Goal: Task Accomplishment & Management: Manage account settings

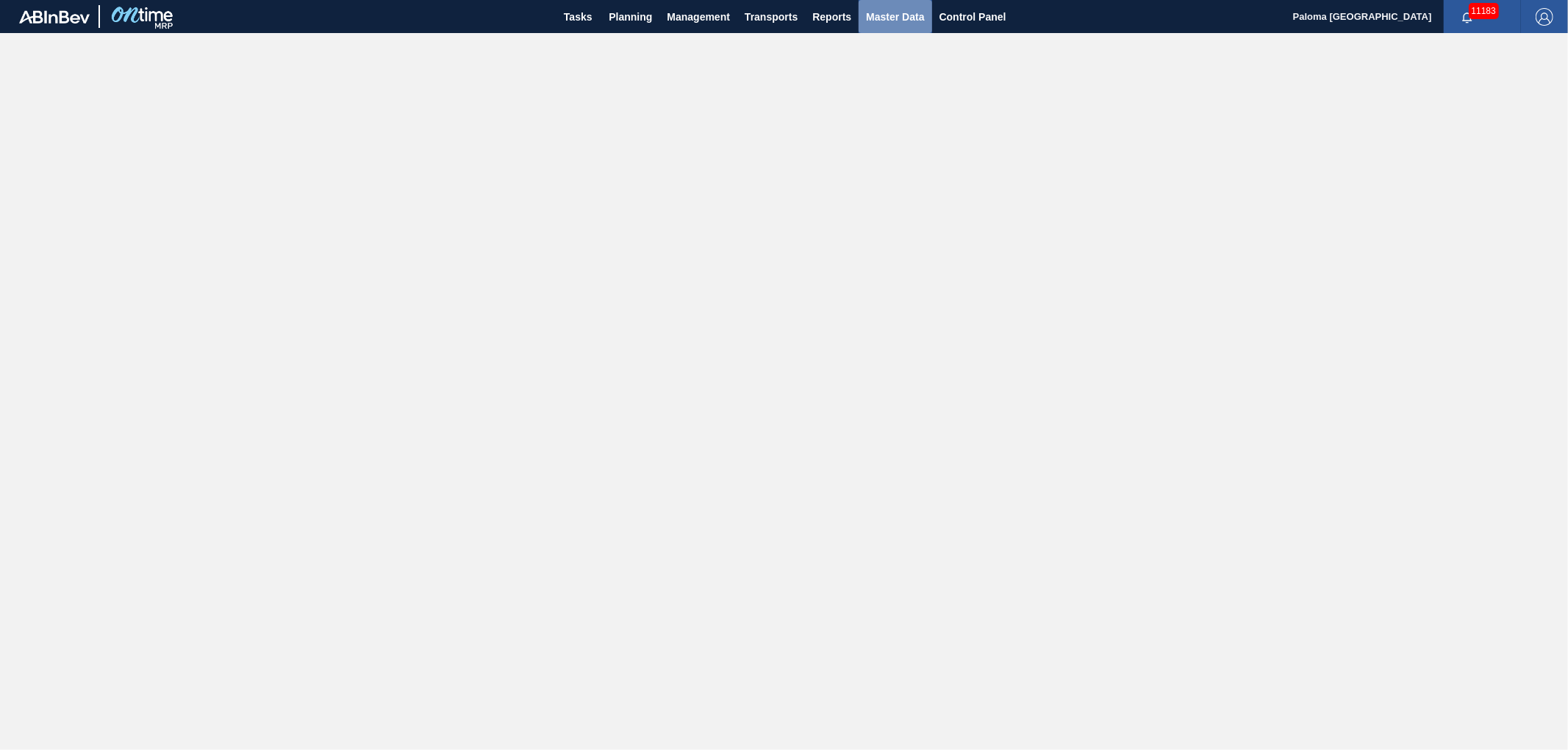
click at [877, 22] on span "Master Data" at bounding box center [895, 16] width 58 height 17
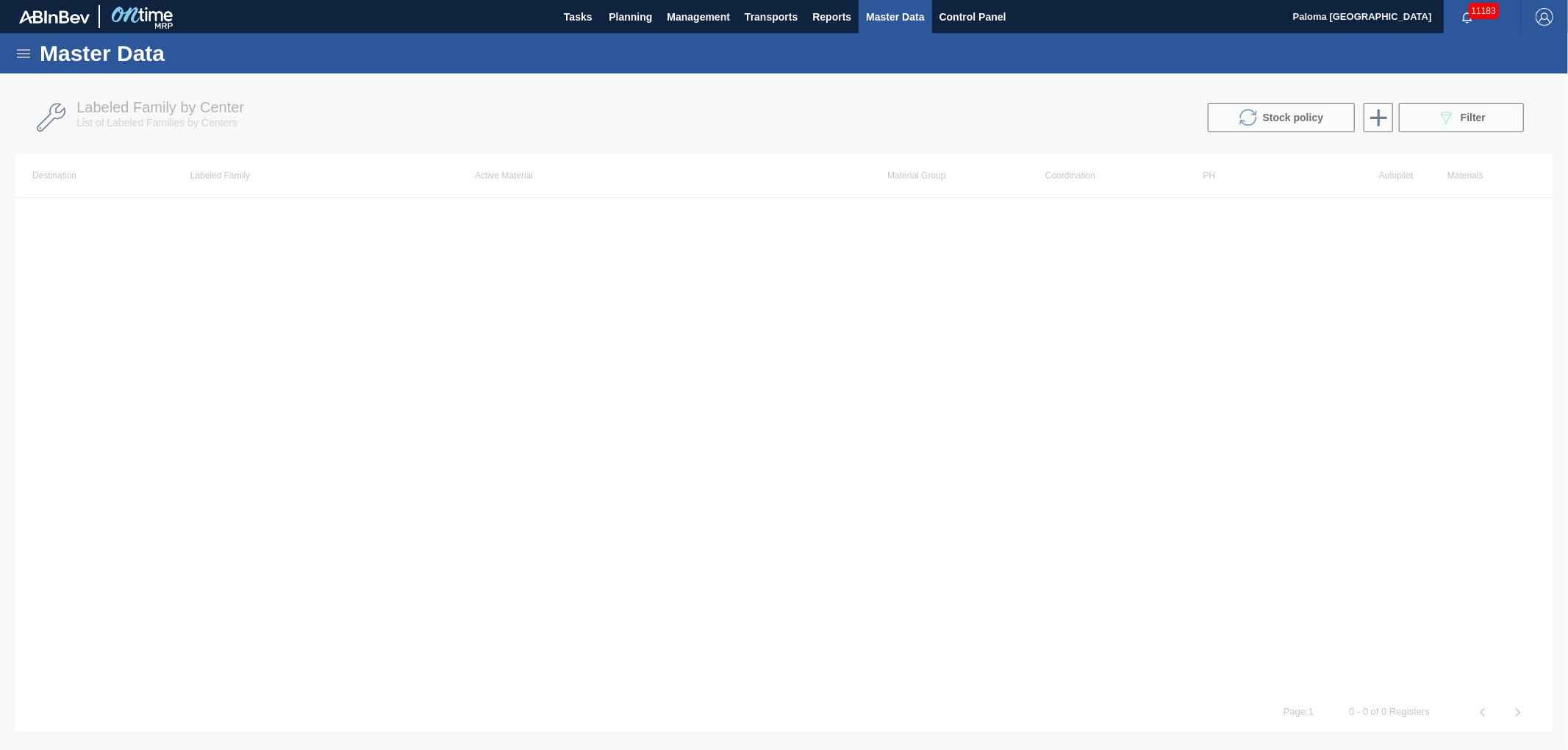
click at [16, 48] on icon at bounding box center [23, 54] width 17 height 17
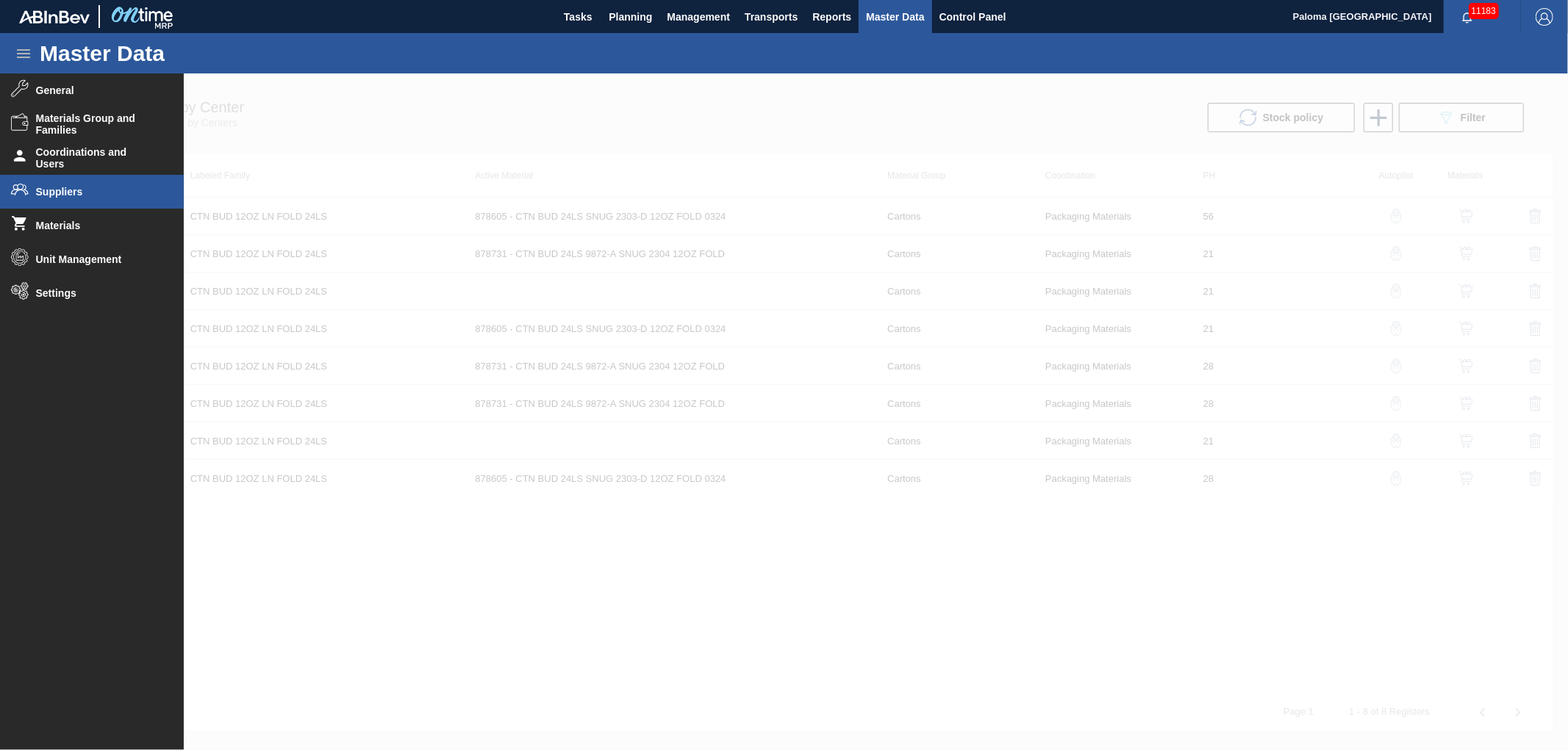
click at [80, 186] on span "Suppliers" at bounding box center [97, 192] width 121 height 12
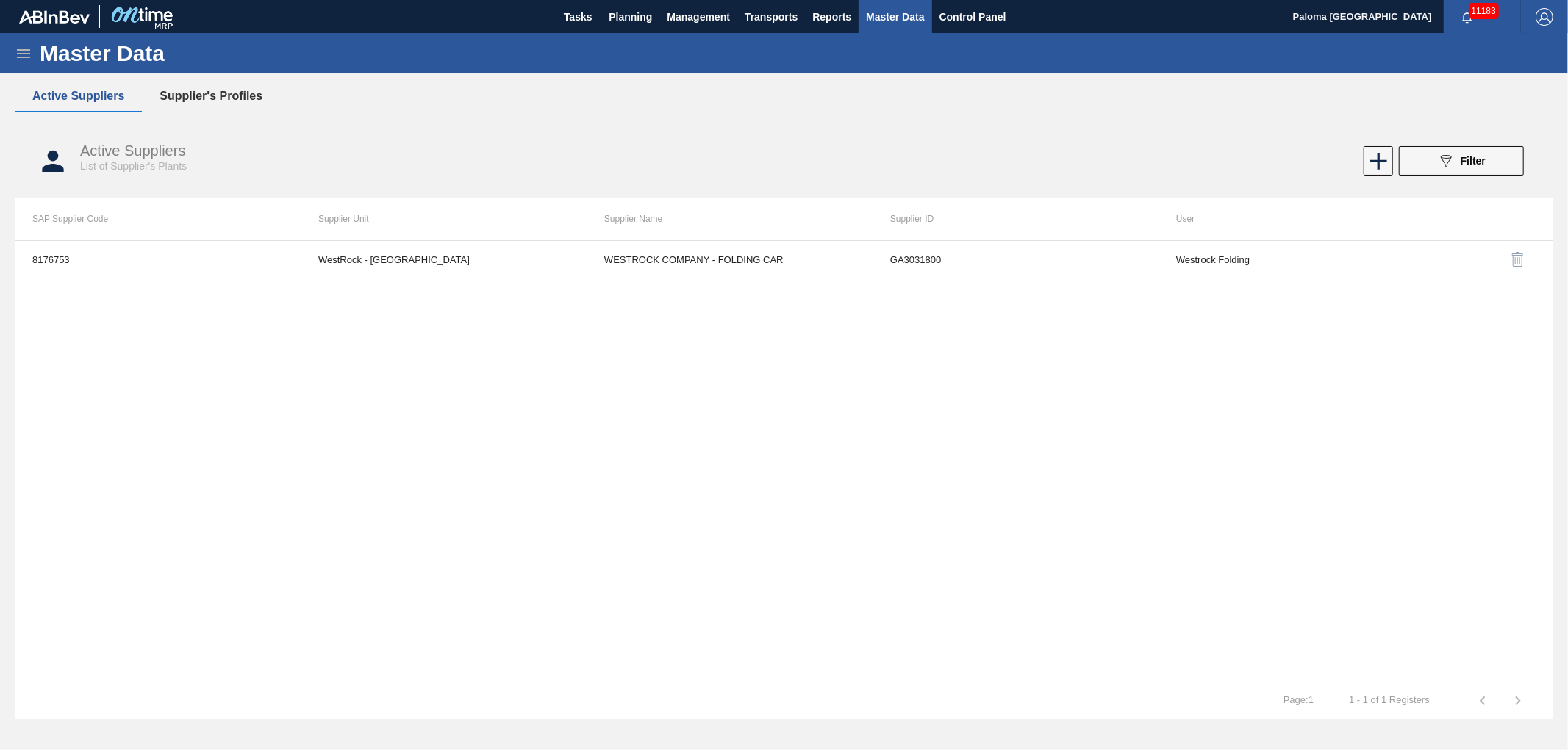
click at [173, 100] on button "Supplier's Profiles" at bounding box center [211, 96] width 138 height 31
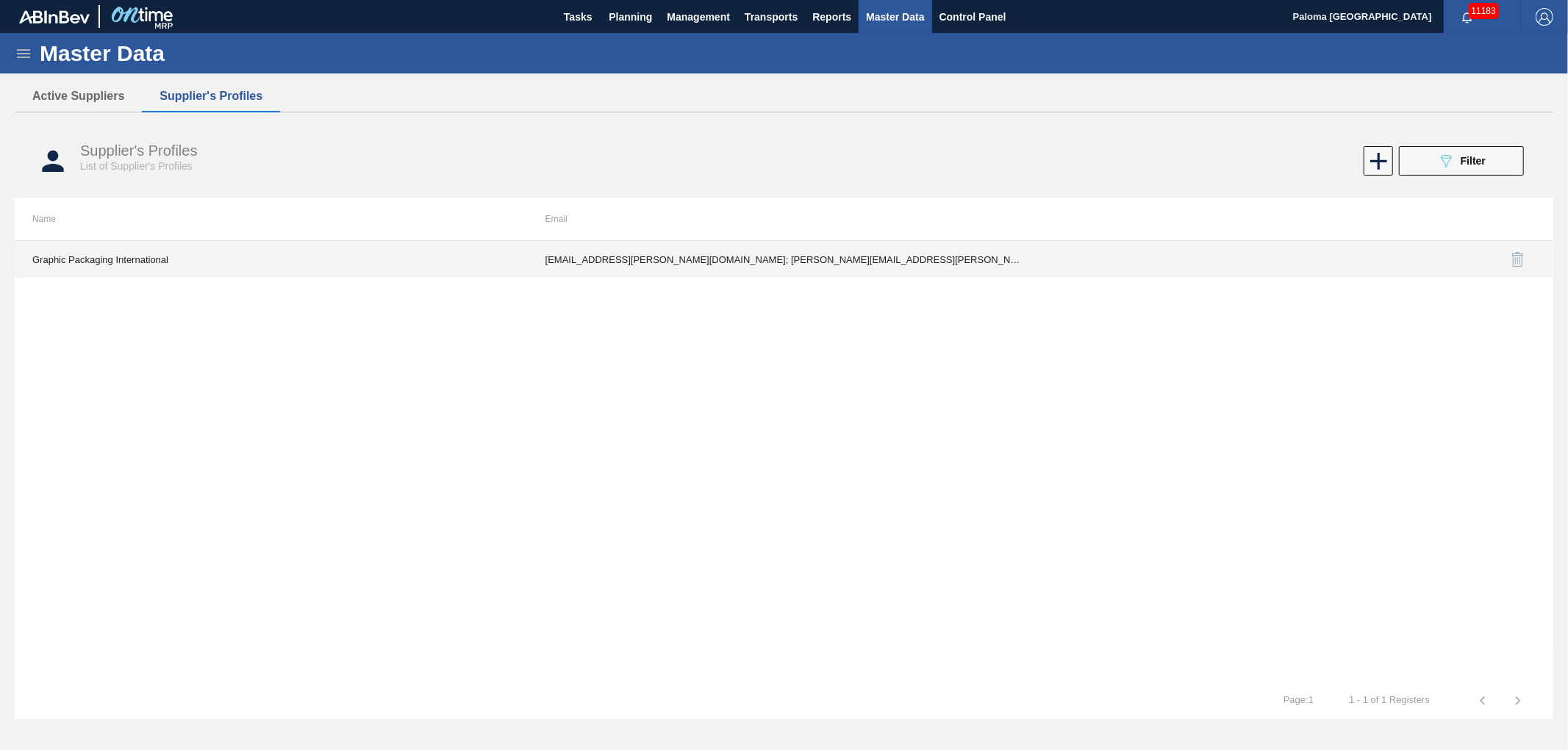
click at [760, 266] on td "[EMAIL_ADDRESS][PERSON_NAME][DOMAIN_NAME]; [PERSON_NAME][EMAIL_ADDRESS][PERSON_…" at bounding box center [784, 260] width 513 height 36
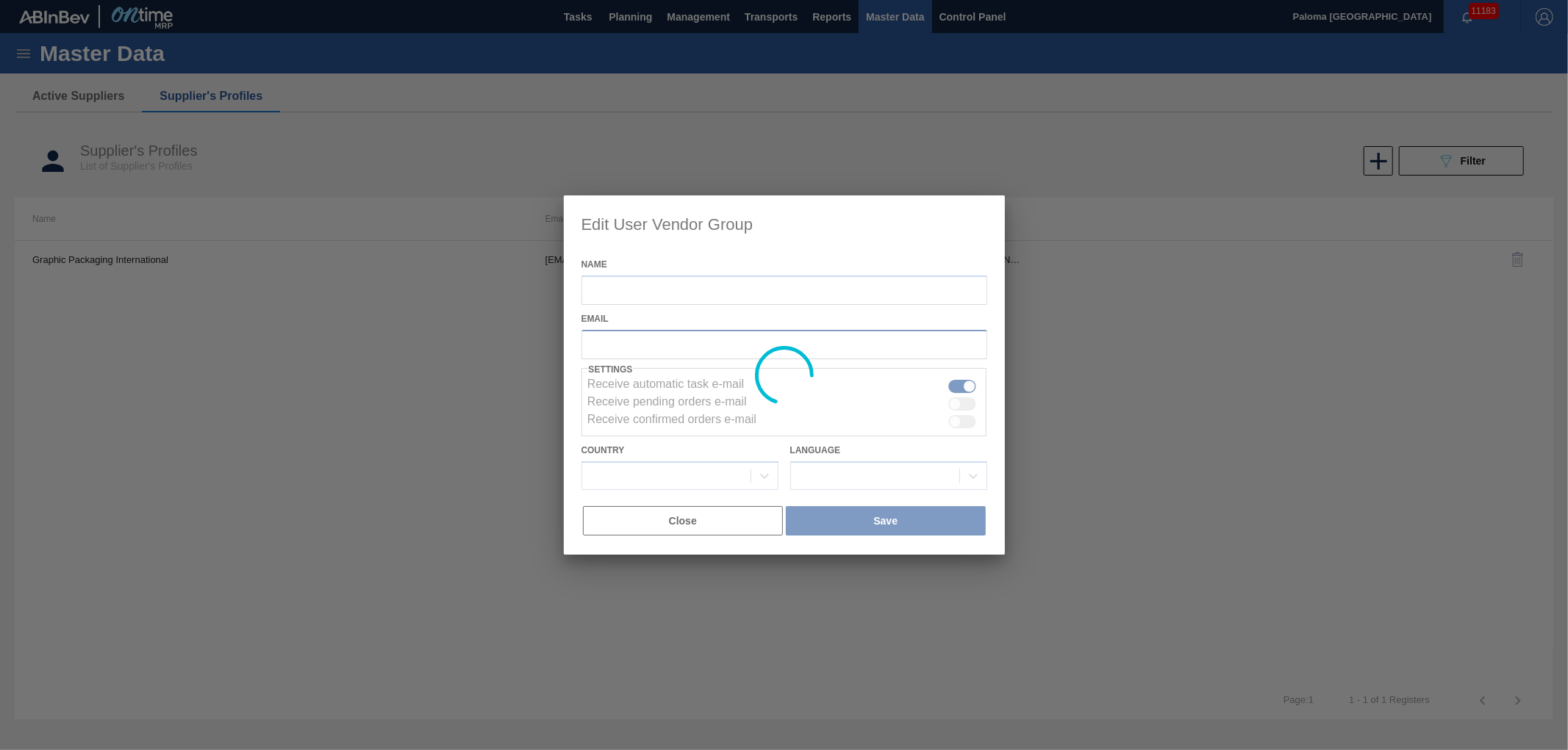
type input "Graphic Packaging International"
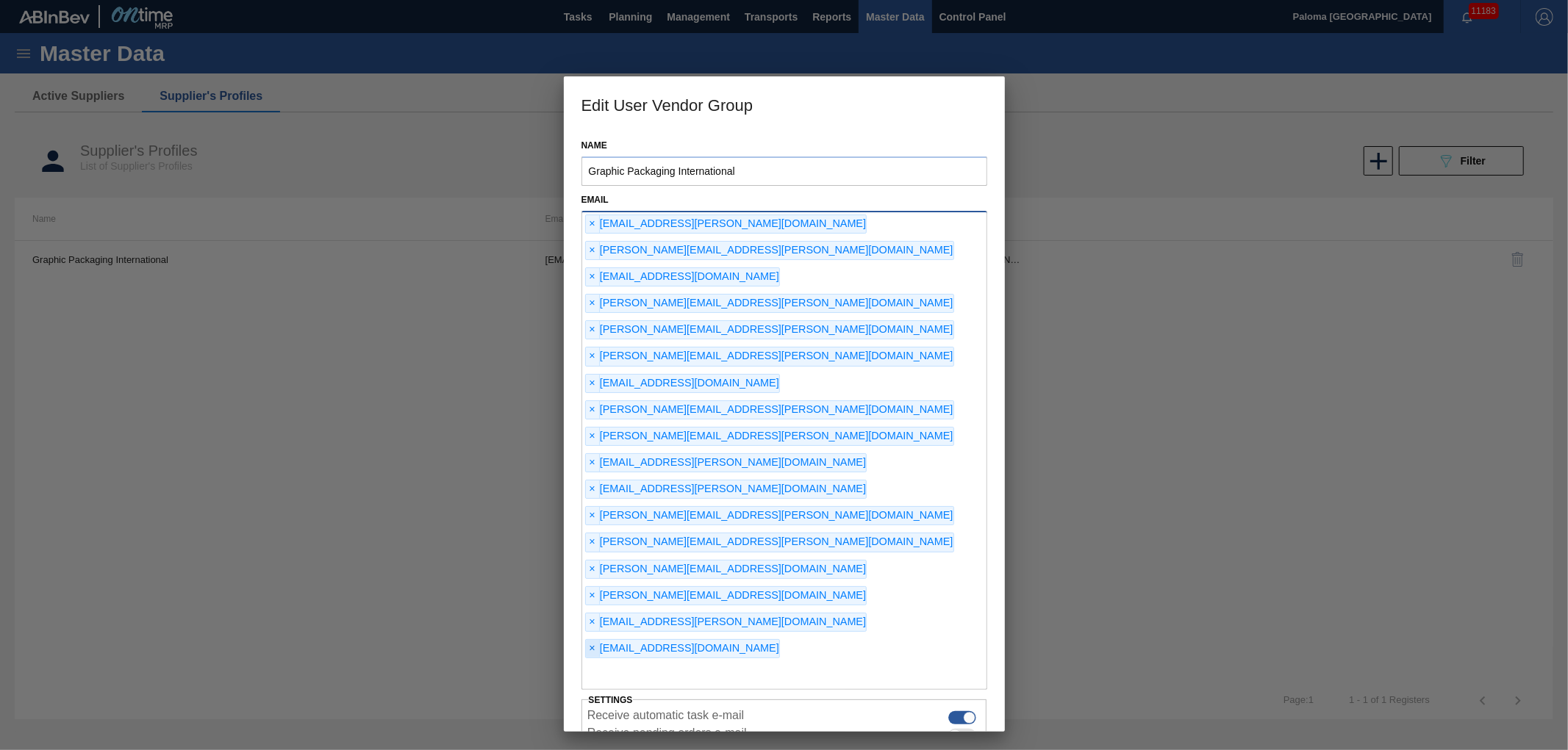
click at [594, 640] on span "×" at bounding box center [593, 649] width 14 height 17
